Goal: Communication & Community: Answer question/provide support

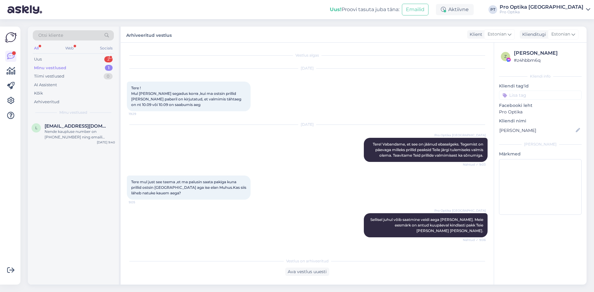
scroll to position [14, 0]
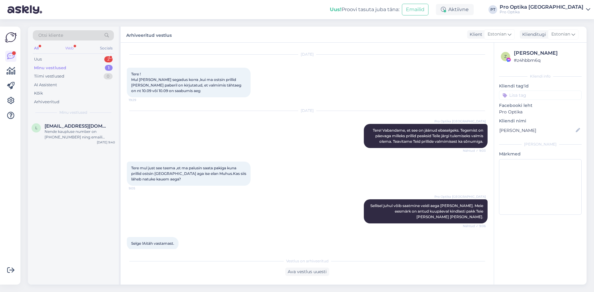
click at [69, 46] on div "Web" at bounding box center [69, 48] width 11 height 8
click at [76, 144] on div "l [EMAIL_ADDRESS][DOMAIN_NAME] Nende kaupluse number on [PHONE_NUMBER] ning ema…" at bounding box center [73, 133] width 91 height 28
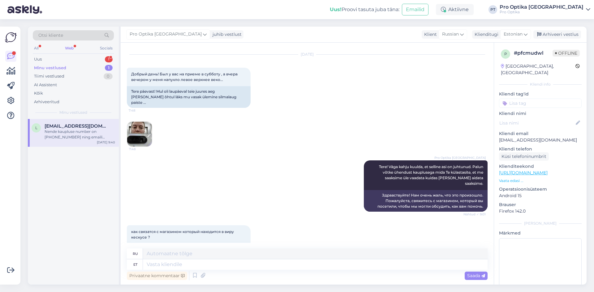
scroll to position [69, 0]
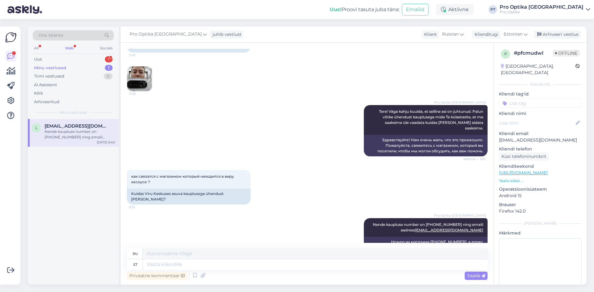
click at [64, 46] on div "Web" at bounding box center [69, 48] width 11 height 8
click at [70, 64] on div "Minu vestlused 1" at bounding box center [73, 68] width 81 height 9
click at [60, 59] on div "Uus 1" at bounding box center [73, 59] width 81 height 9
click at [72, 136] on div "Tere. Laps oli prillikandja. Suvel ei kandnud. Sooviksin tulla kontrolli" at bounding box center [80, 134] width 71 height 11
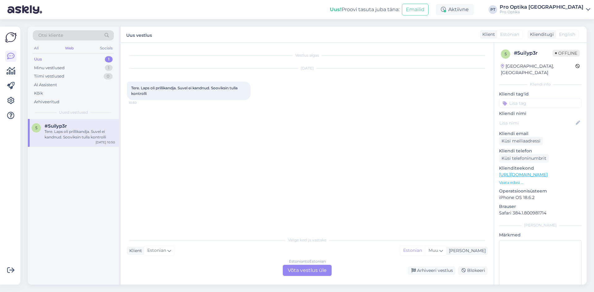
click at [294, 275] on div "Estonian to Estonian Võta vestlus üle" at bounding box center [307, 270] width 49 height 11
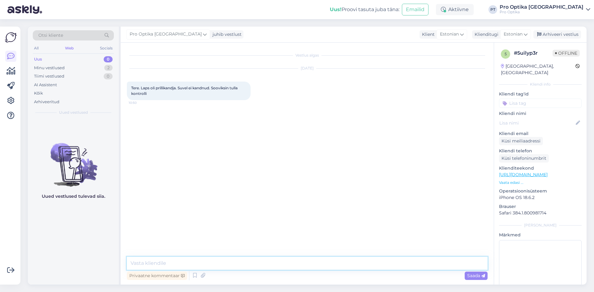
click at [182, 265] on textarea at bounding box center [307, 263] width 361 height 13
type textarea "Tere! [PERSON_NAME] lapsega on tegemist?"
click at [50, 224] on div "Uued vestlused tulevad siia." at bounding box center [73, 202] width 91 height 166
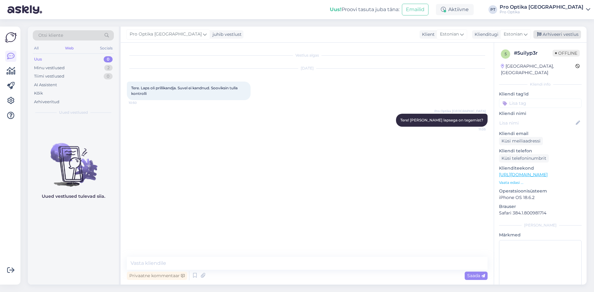
click at [564, 35] on div "Arhiveeri vestlus" at bounding box center [558, 34] width 48 height 8
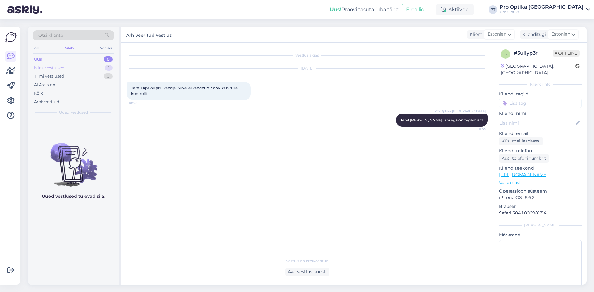
click at [74, 66] on div "Minu vestlused 1" at bounding box center [73, 68] width 81 height 9
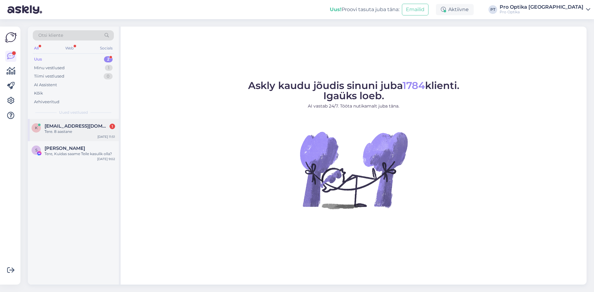
click at [57, 133] on div "Tere. 8 aastane" at bounding box center [80, 132] width 71 height 6
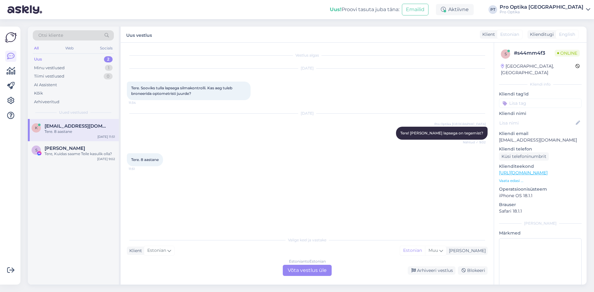
click at [296, 272] on div "Estonian to Estonian Võta vestlus üle" at bounding box center [307, 270] width 49 height 11
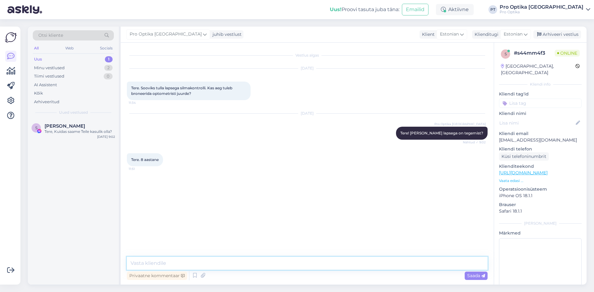
click at [210, 267] on textarea at bounding box center [307, 263] width 361 height 13
type textarea "Kas laps on juba varasem prillikandja?"
click at [32, 210] on div "S [PERSON_NAME] Tere, Kuidas saame Teile kasulik olla? [DATE] 9:02" at bounding box center [73, 202] width 91 height 166
click at [61, 68] on div "Minu vestlused" at bounding box center [49, 68] width 31 height 6
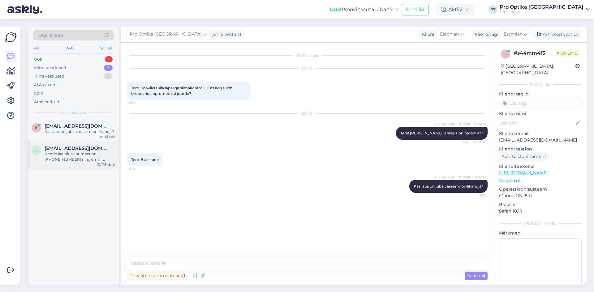
click at [77, 149] on span "[EMAIL_ADDRESS][DOMAIN_NAME]" at bounding box center [77, 149] width 64 height 6
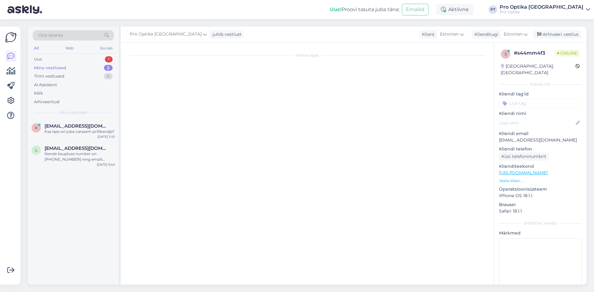
scroll to position [69, 0]
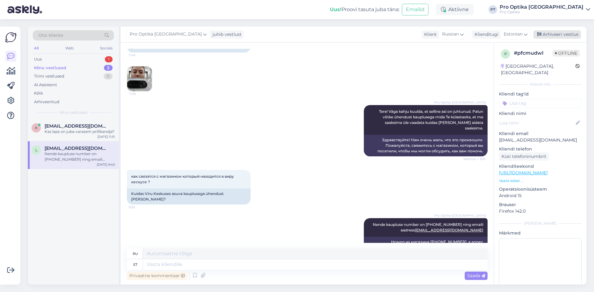
click at [554, 35] on div "Arhiveeri vestlus" at bounding box center [558, 34] width 48 height 8
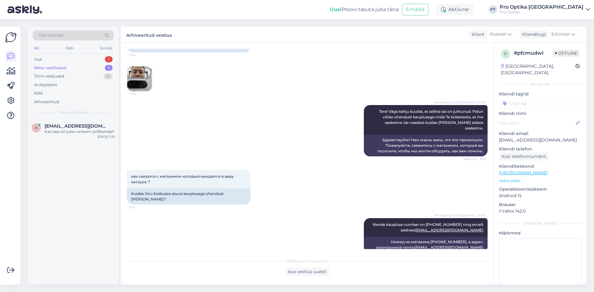
scroll to position [63, 0]
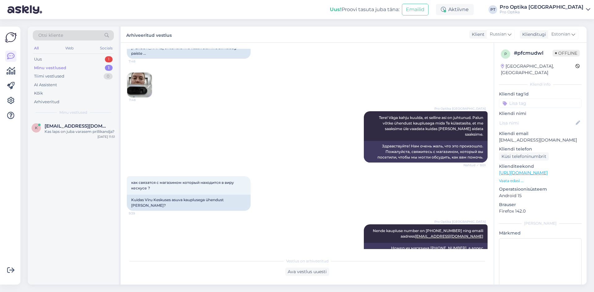
click at [60, 64] on div "Minu vestlused 1" at bounding box center [73, 68] width 81 height 9
drag, startPoint x: 66, startPoint y: 71, endPoint x: 50, endPoint y: 148, distance: 79.0
click at [66, 71] on div "Minu vestlused 1" at bounding box center [73, 68] width 81 height 9
click at [57, 129] on div "Kas laps on juba varasem prillikandja?" at bounding box center [80, 132] width 71 height 6
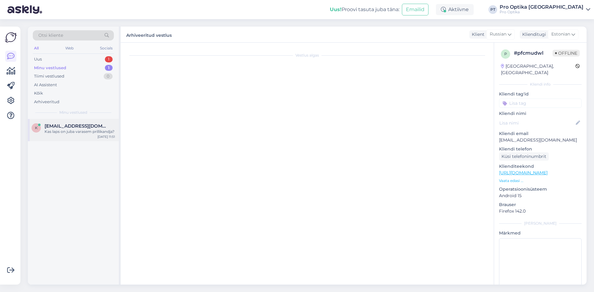
scroll to position [0, 0]
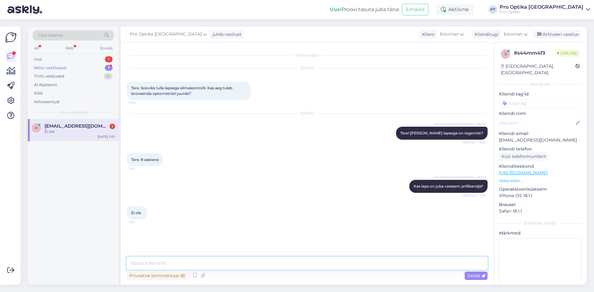
click at [197, 265] on textarea at bounding box center [307, 263] width 361 height 13
type textarea "Sellisel juhul soovitaksime esmalt siiski silmaarsti juurde pöörduda. Edaspidi …"
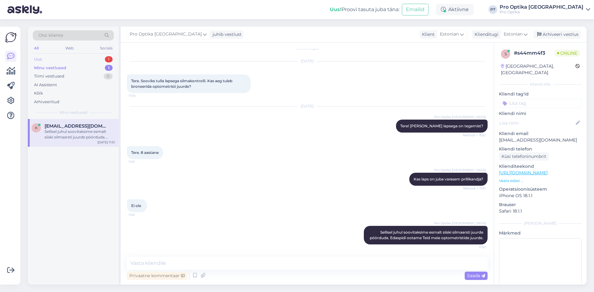
click at [81, 61] on div "Uus 1" at bounding box center [73, 59] width 81 height 9
drag, startPoint x: 61, startPoint y: 132, endPoint x: 85, endPoint y: 134, distance: 24.2
click at [61, 133] on div "Tere, Kuidas saame Teile kasulik olla?" at bounding box center [80, 132] width 71 height 6
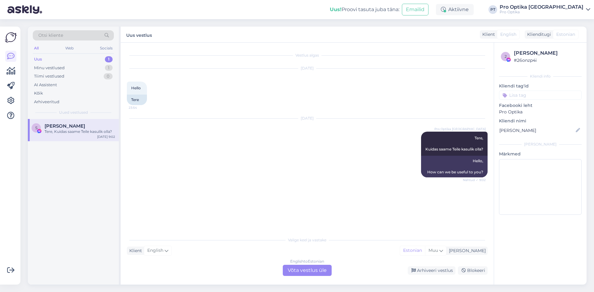
scroll to position [0, 0]
click at [429, 274] on div "Arhiveeri vestlus" at bounding box center [432, 271] width 48 height 8
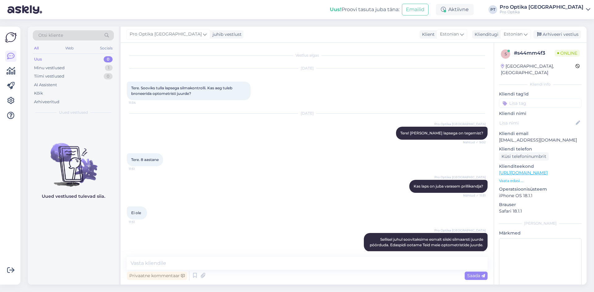
scroll to position [34, 0]
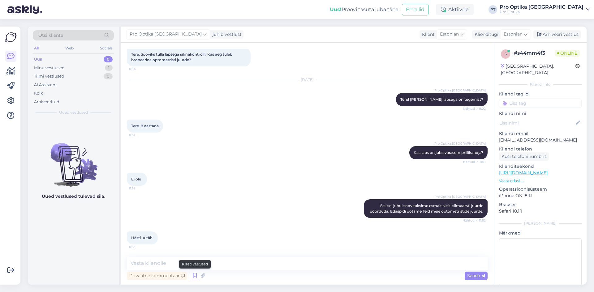
click at [194, 274] on icon at bounding box center [194, 275] width 7 height 9
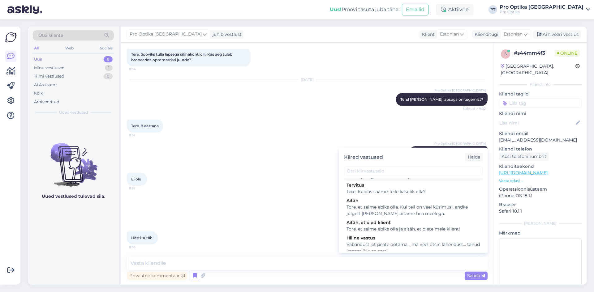
scroll to position [186, 0]
click at [374, 213] on div "Tore, et saime abiks olla. Kui teil on veel küsimusi, andke julgelt märku ja ai…" at bounding box center [414, 210] width 134 height 13
type textarea "Tore, et saime abiks olla. Kui teil on veel küsimusi, andke julgelt märku ja ai…"
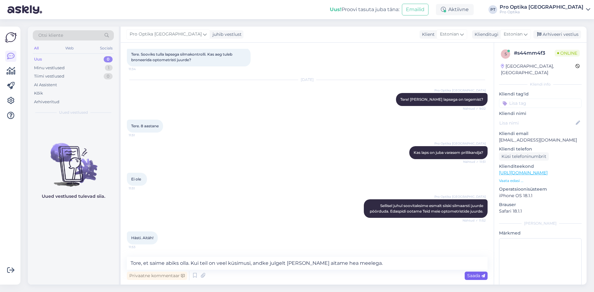
click at [476, 276] on span "Saada" at bounding box center [476, 276] width 18 height 6
